Goal: Information Seeking & Learning: Learn about a topic

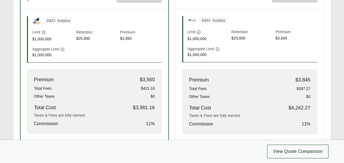
scroll to position [218, 0]
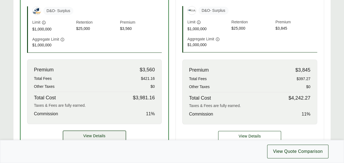
click at [110, 136] on button "View Details" at bounding box center [94, 135] width 63 height 11
click at [89, 134] on span "View Details" at bounding box center [94, 136] width 22 height 6
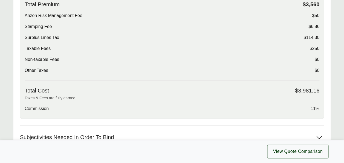
scroll to position [199, 0]
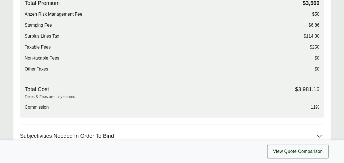
click at [318, 13] on span "$50" at bounding box center [315, 14] width 7 height 7
click at [283, 30] on div "Total Premium $3,560 Anzen Risk Management Fee $50 Stamping Fee $6.86 Surplus L…" at bounding box center [172, 39] width 295 height 79
drag, startPoint x: 304, startPoint y: 35, endPoint x: 318, endPoint y: 36, distance: 14.3
click at [318, 36] on div "Surplus Lines Tax $114.30" at bounding box center [172, 36] width 295 height 7
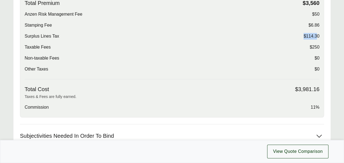
drag, startPoint x: 318, startPoint y: 36, endPoint x: 285, endPoint y: 37, distance: 33.7
click at [285, 37] on div "Surplus Lines Tax $114.30" at bounding box center [172, 36] width 295 height 7
click at [272, 58] on div "Non-taxable Fees $0" at bounding box center [172, 58] width 295 height 7
drag, startPoint x: 47, startPoint y: 36, endPoint x: 60, endPoint y: 36, distance: 12.9
click at [60, 36] on div "Surplus Lines Tax $114.30" at bounding box center [172, 36] width 295 height 7
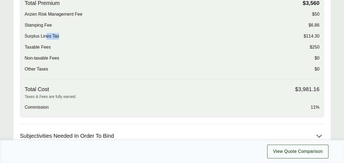
click at [59, 36] on span "Surplus Lines Tax" at bounding box center [42, 36] width 35 height 7
click at [82, 47] on div "Taxable Fees $250" at bounding box center [172, 47] width 295 height 7
drag, startPoint x: 309, startPoint y: 106, endPoint x: 320, endPoint y: 106, distance: 10.7
click at [320, 106] on div "Total Premium $3,560 Anzen Risk Management Fee $50 Stamping Fee $6.86 Surplus L…" at bounding box center [172, 55] width 304 height 124
click at [272, 97] on p "Taxes & Fees are fully earned." at bounding box center [172, 97] width 295 height 6
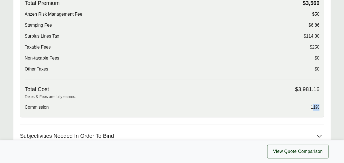
drag, startPoint x: 312, startPoint y: 107, endPoint x: 320, endPoint y: 107, distance: 8.0
click at [320, 107] on div "Total Premium $3,560 Anzen Risk Management Fee $50 Stamping Fee $6.86 Surplus L…" at bounding box center [172, 55] width 304 height 124
drag, startPoint x: 320, startPoint y: 107, endPoint x: 274, endPoint y: 105, distance: 46.4
click at [274, 105] on div "Commission 11%" at bounding box center [172, 107] width 295 height 7
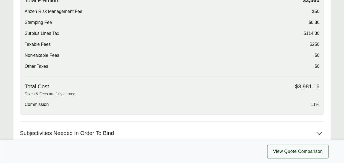
scroll to position [200, 0]
